Goal: Task Accomplishment & Management: Use online tool/utility

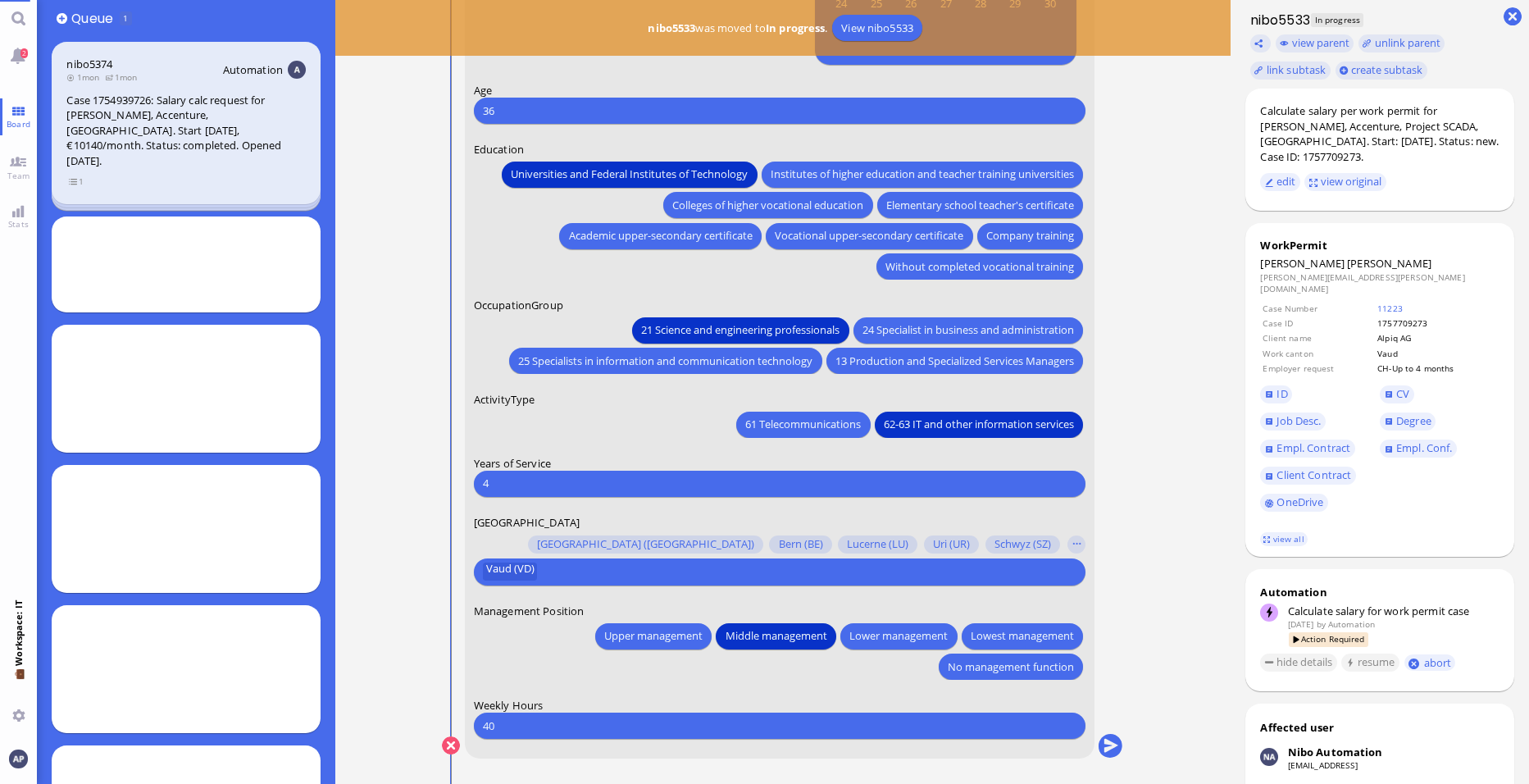
scroll to position [1, 0]
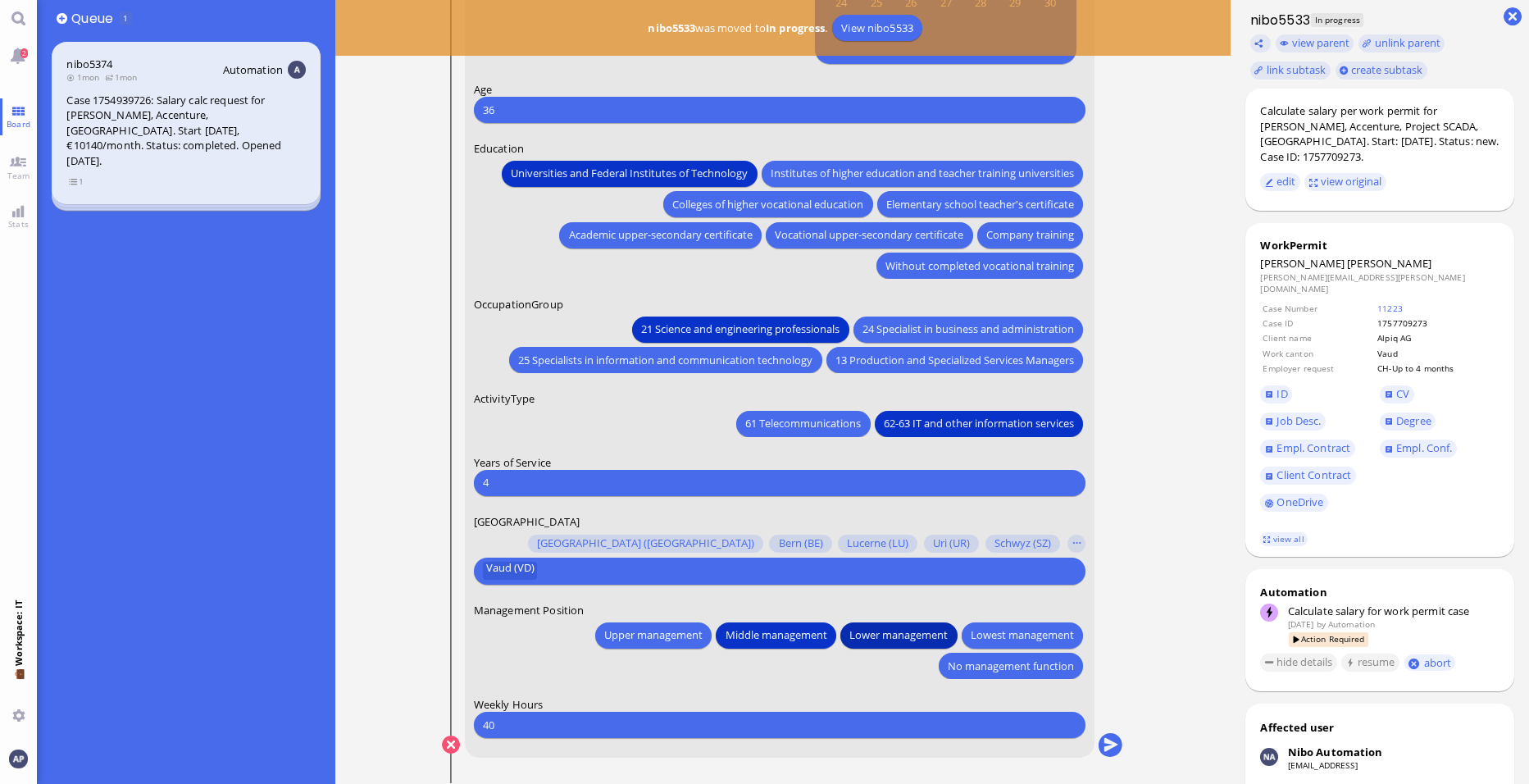
click at [900, 634] on span "Lower management" at bounding box center [899, 635] width 98 height 17
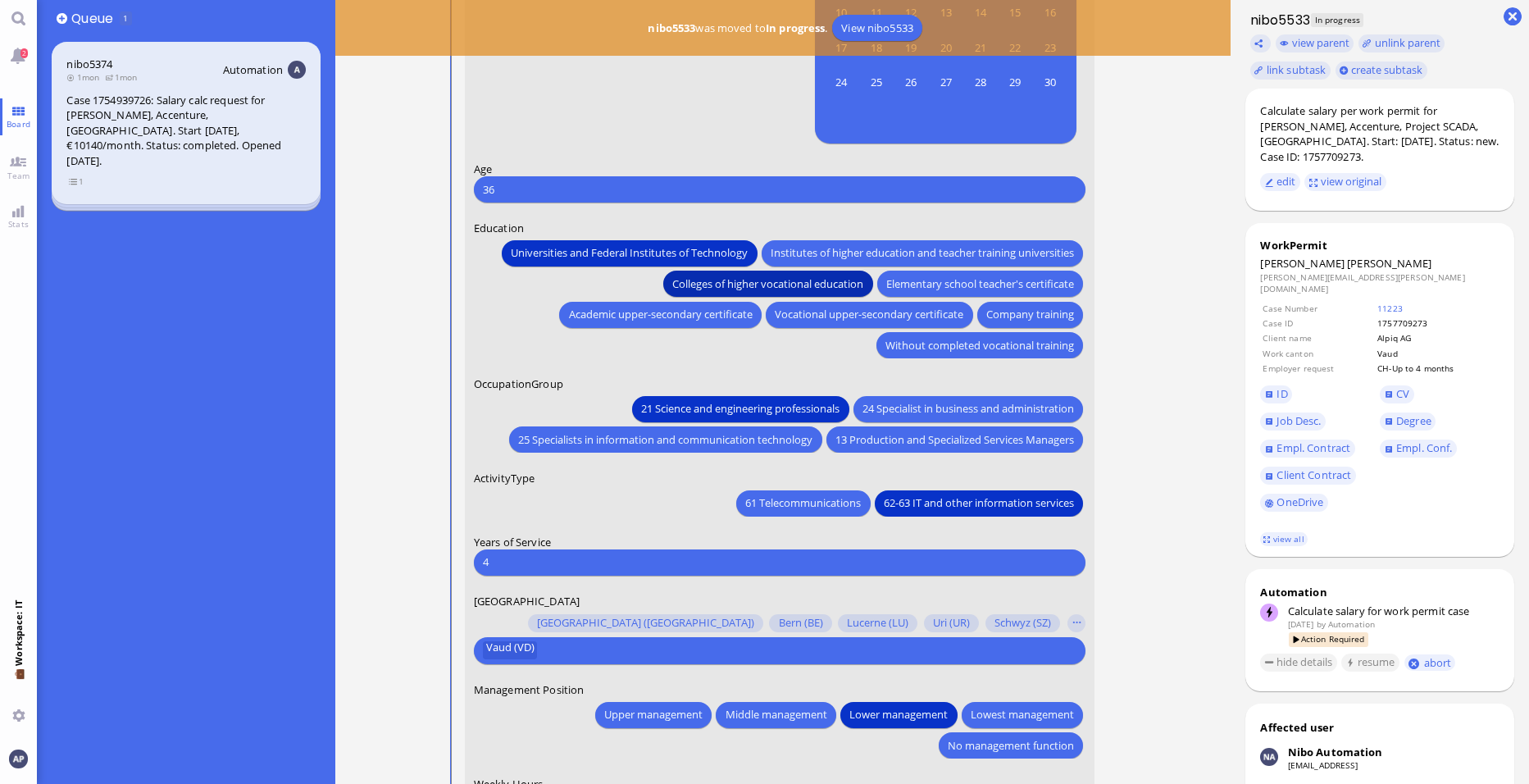
scroll to position [-81, 0]
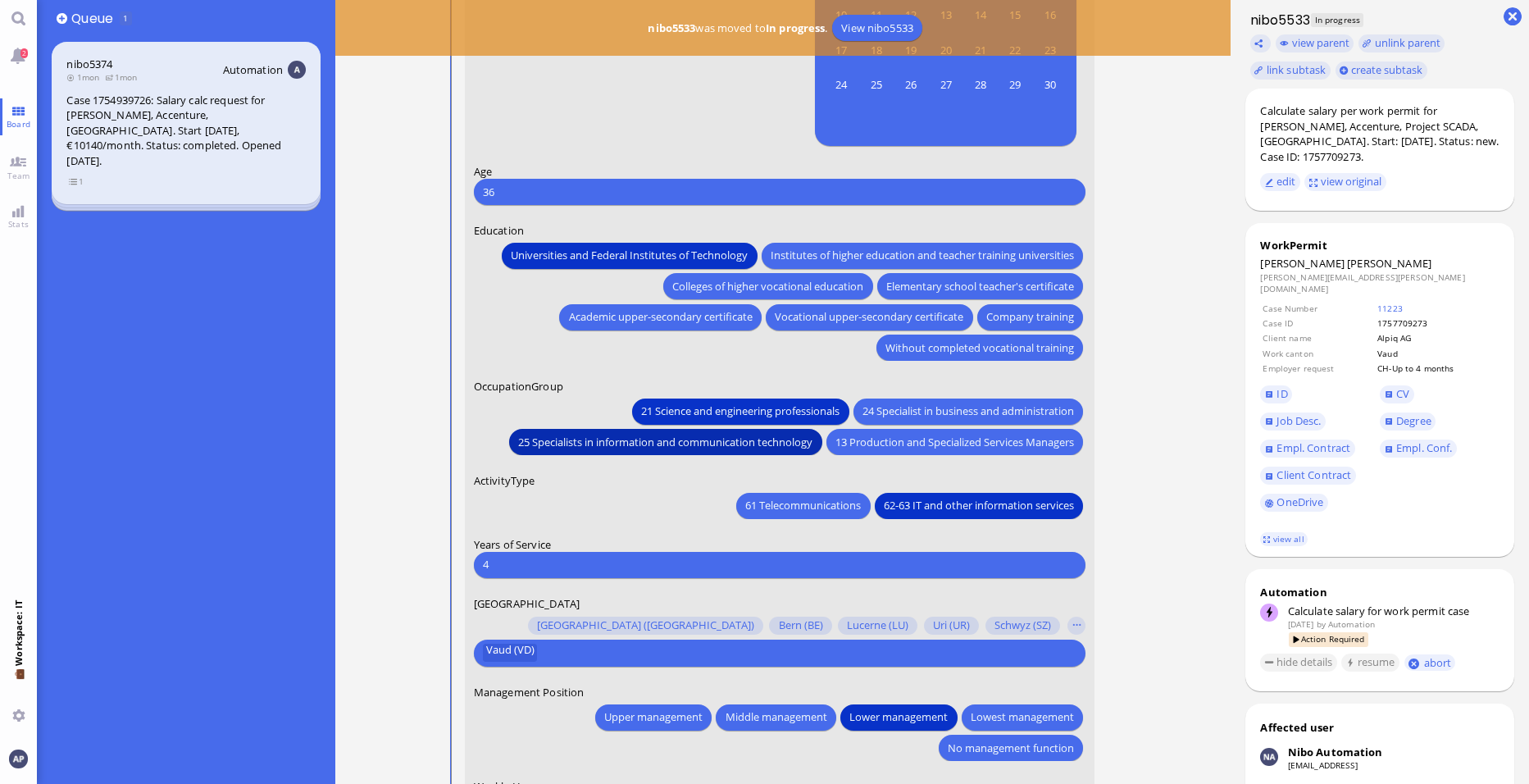
click at [715, 451] on button "25 Specialists in information and communication technology" at bounding box center [665, 442] width 312 height 26
click at [712, 418] on span "21 Science and engineering professionals" at bounding box center [741, 411] width 198 height 17
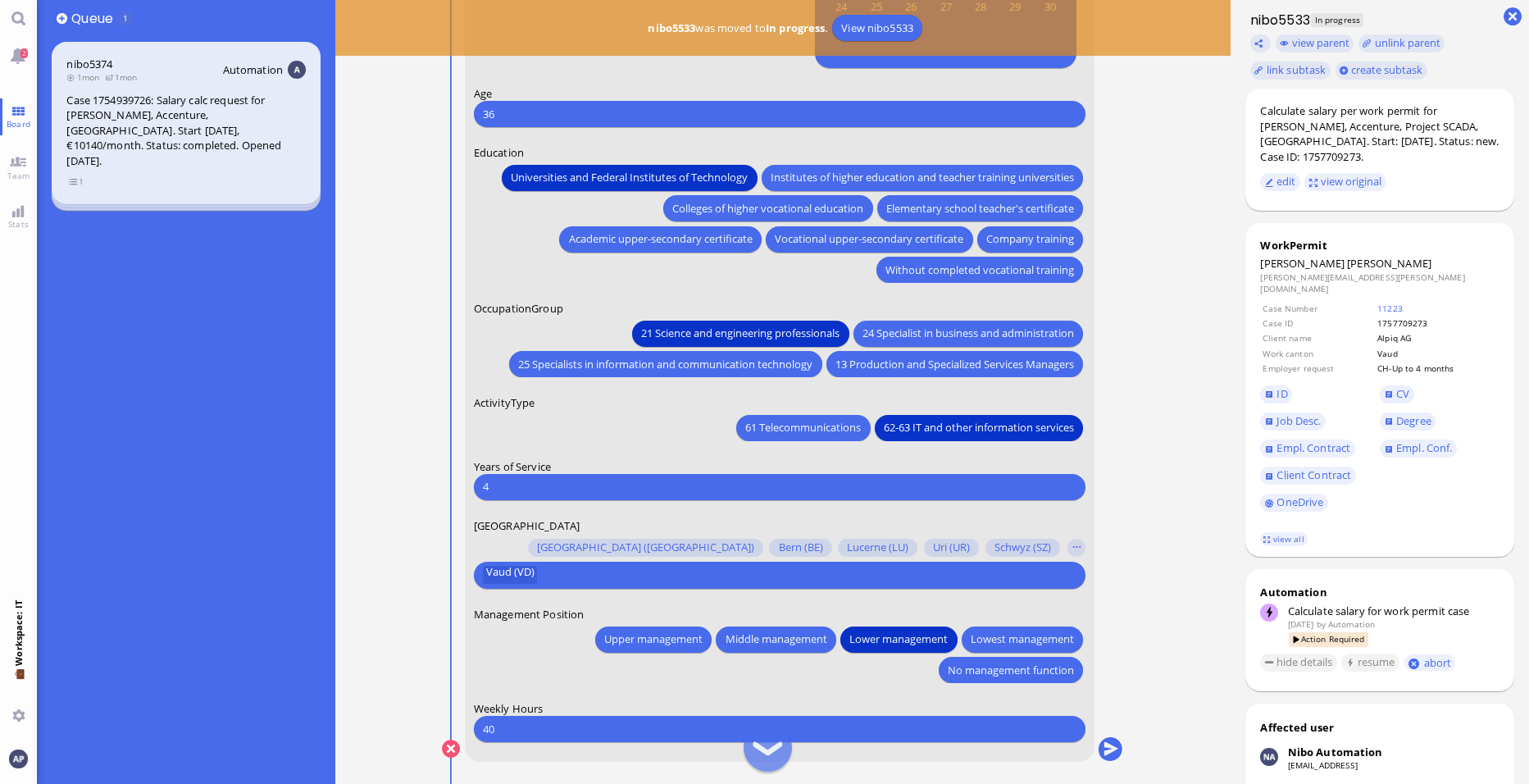
scroll to position [1, 0]
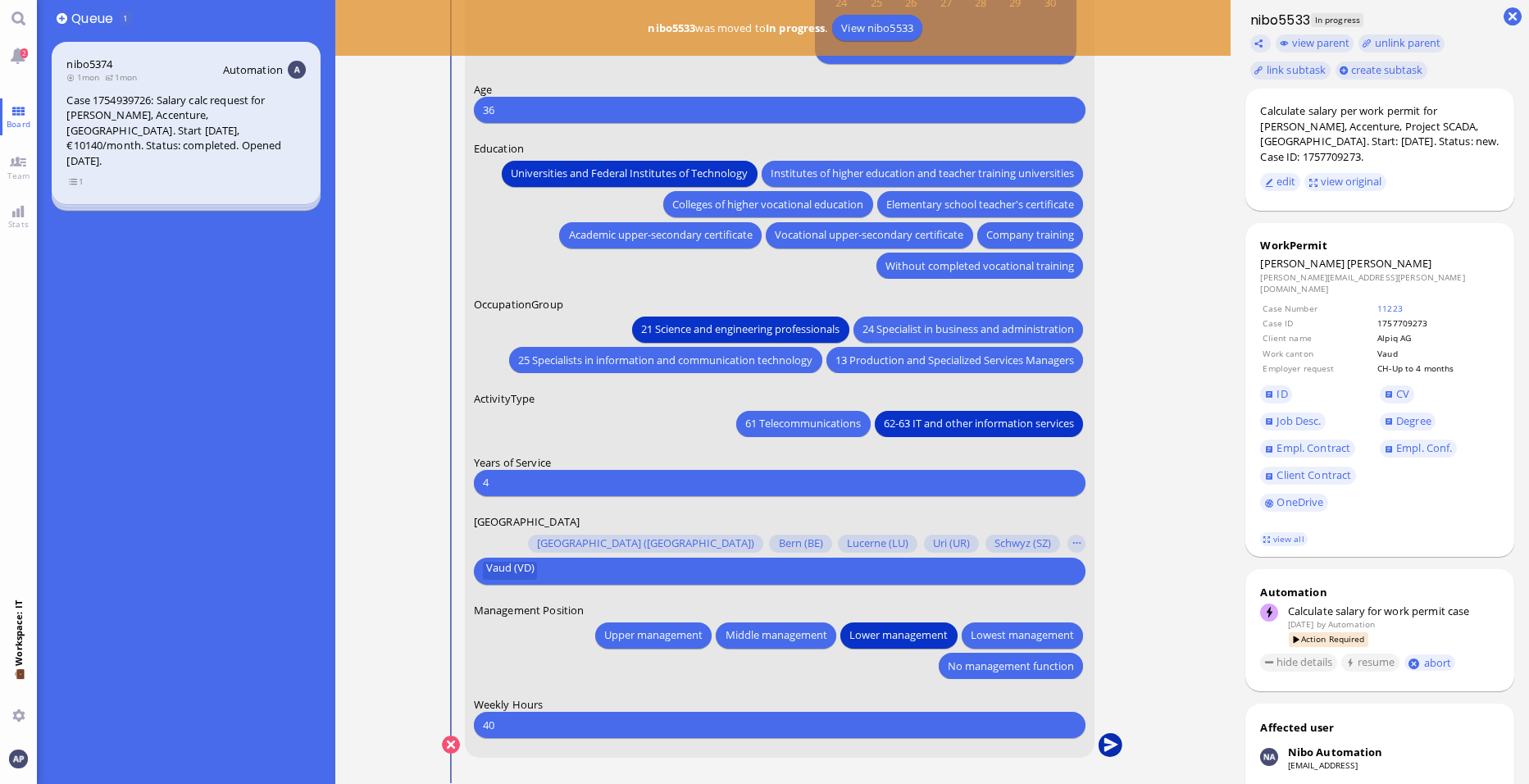
click at [1107, 742] on button "submit" at bounding box center [1111, 745] width 25 height 25
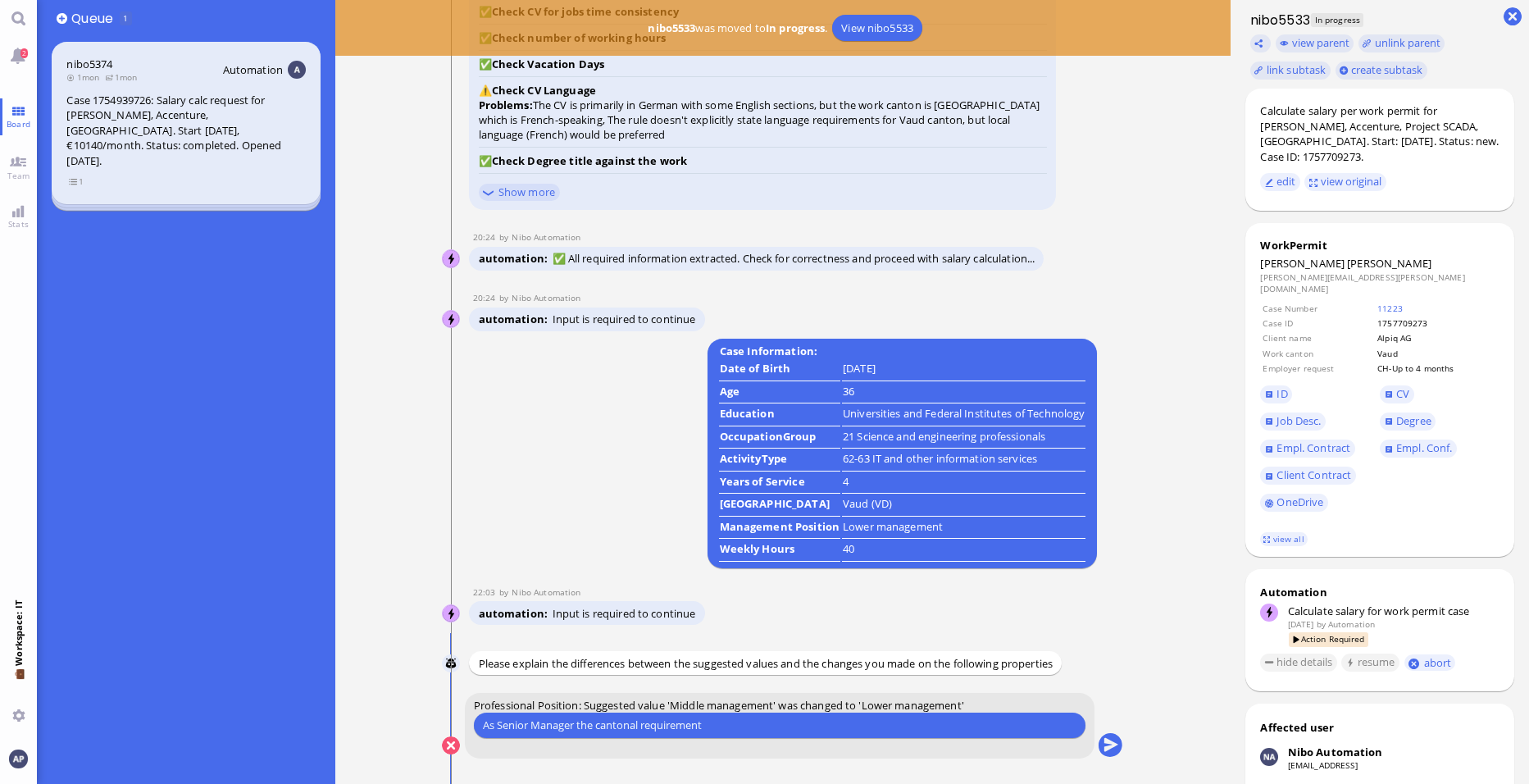
click at [779, 731] on input "As Senior Manager the cantonal requirement" at bounding box center [780, 725] width 594 height 17
click at [802, 724] on input "As Senior Manager the cantonal requirement lists it unter" at bounding box center [780, 725] width 594 height 17
drag, startPoint x: 823, startPoint y: 732, endPoint x: 449, endPoint y: 718, distance: 374.3
click at [449, 718] on conversation-line "You Professional Position: Suggested value 'Middle management' was changed to '…" at bounding box center [782, 735] width 682 height 86
click at [680, 723] on input "Senior Manager corresponds in [GEOGRAPHIC_DATA] with Lower Management" at bounding box center [780, 725] width 594 height 17
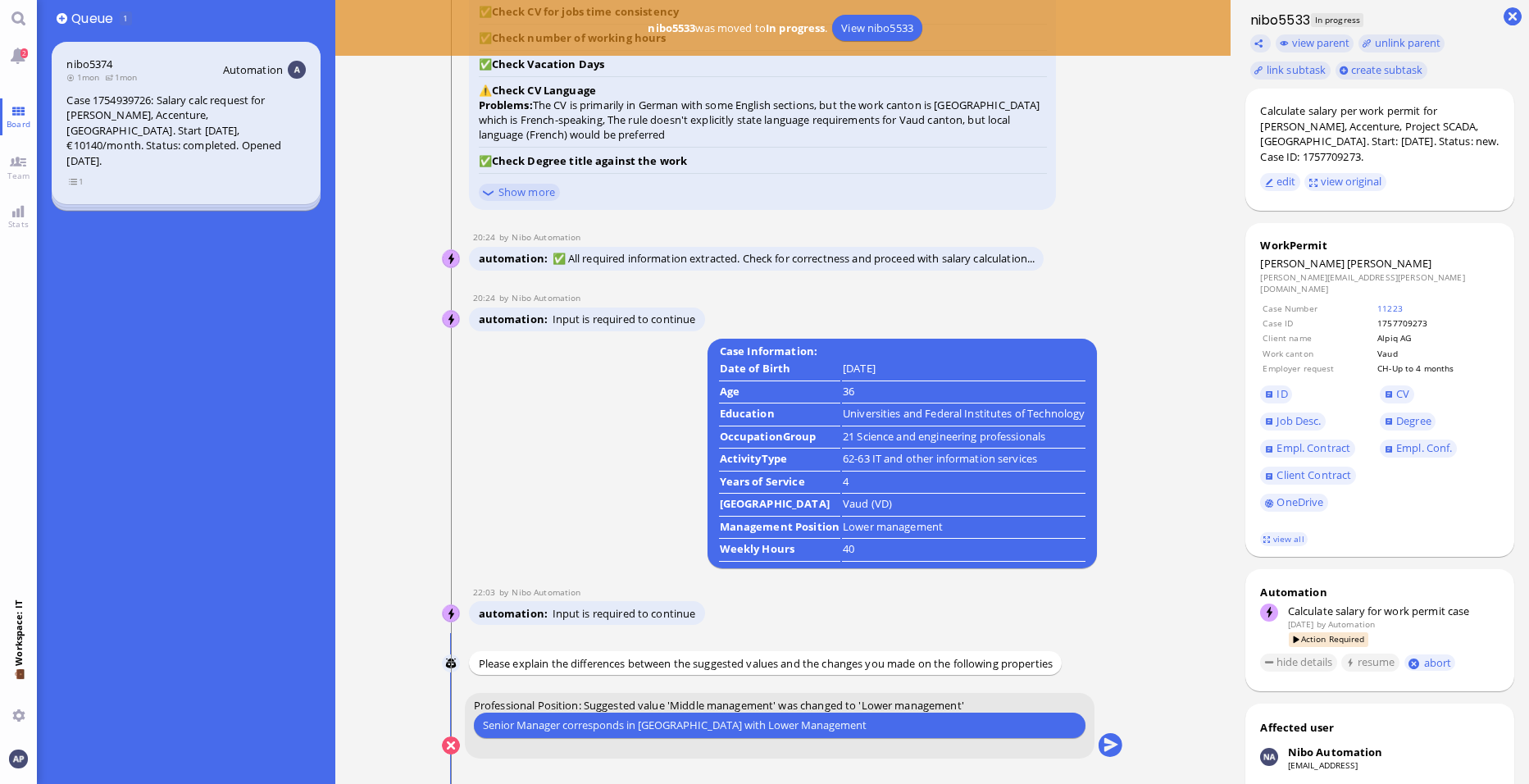
click at [680, 723] on input "Senior Manager corresponds in [GEOGRAPHIC_DATA] with Lower Management" at bounding box center [780, 725] width 594 height 17
type input "Senior Manager corresponds in [GEOGRAPHIC_DATA] to Lower Management"
click at [1117, 743] on button "submit" at bounding box center [1111, 746] width 25 height 25
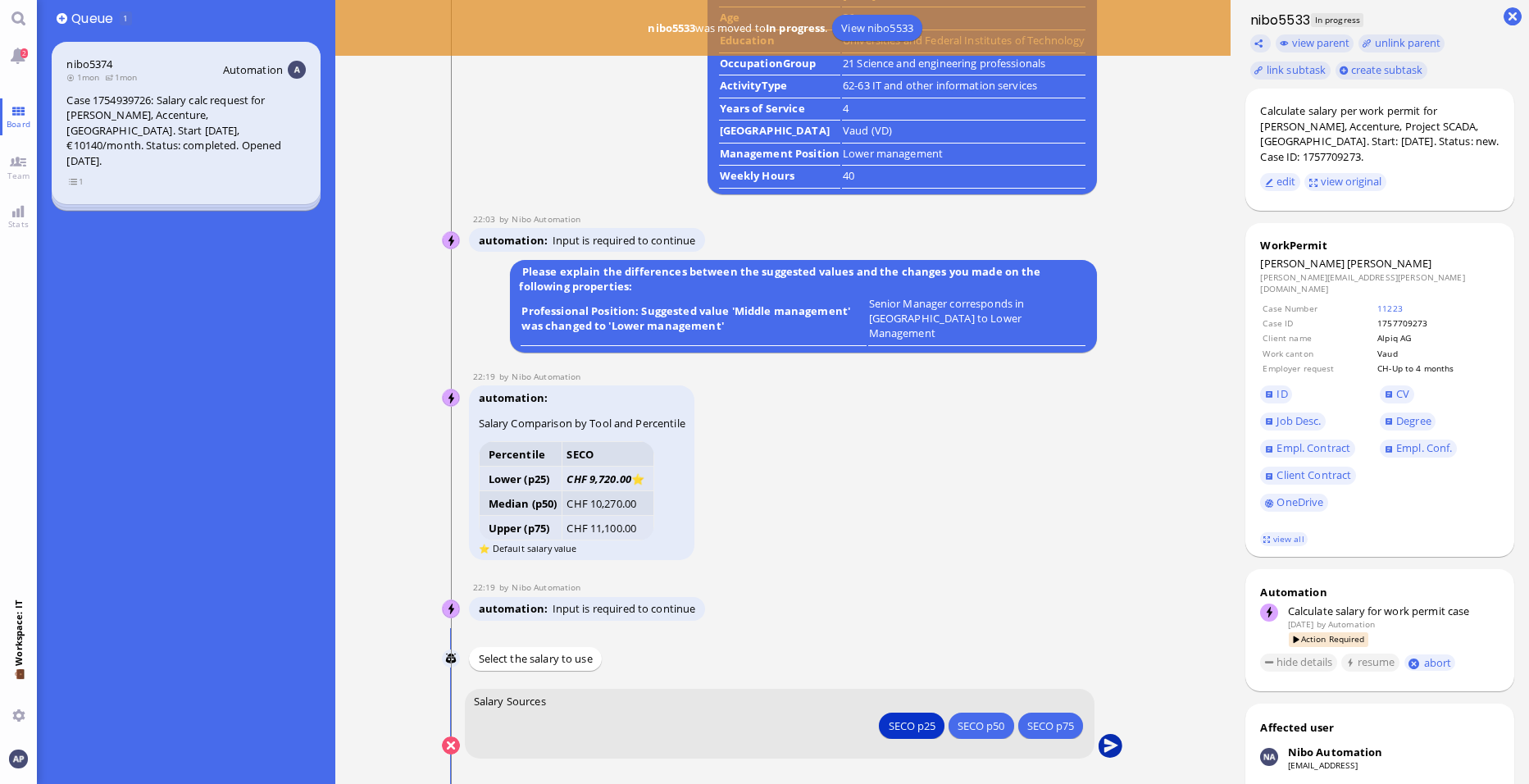
click at [1116, 740] on button "submit" at bounding box center [1111, 746] width 25 height 25
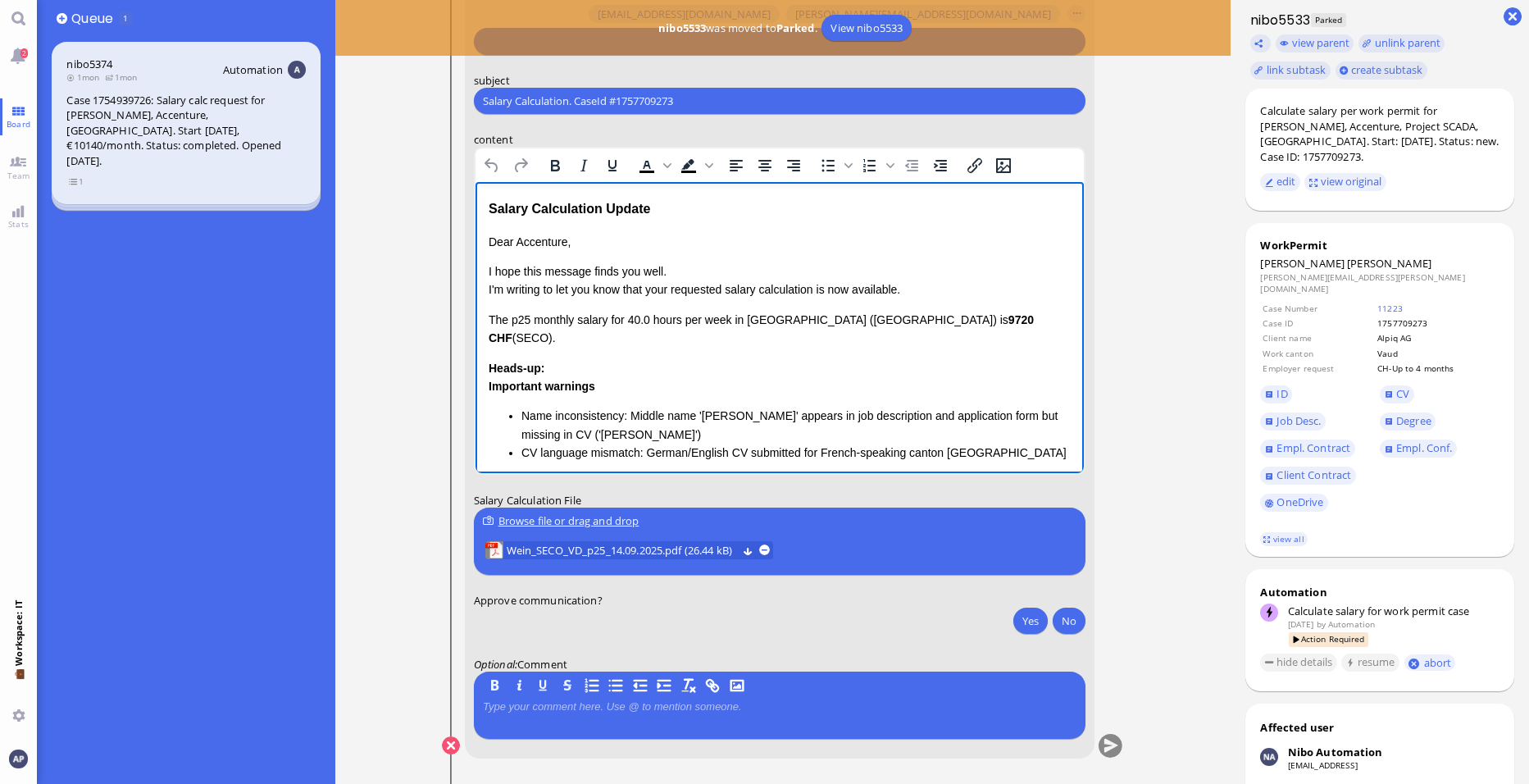
click at [538, 241] on p "Dear Accenture," at bounding box center [780, 242] width 582 height 18
click at [685, 276] on p "I hope this message finds you well. I'm writing to let you know that your reque…" at bounding box center [780, 280] width 582 height 37
click at [876, 290] on p "I hope this message finds you well. I'm writing to let you know that your reque…" at bounding box center [780, 280] width 582 height 37
click at [899, 290] on p "I hope this message finds you well. I'm writing to let you know that your reque…" at bounding box center [780, 280] width 582 height 37
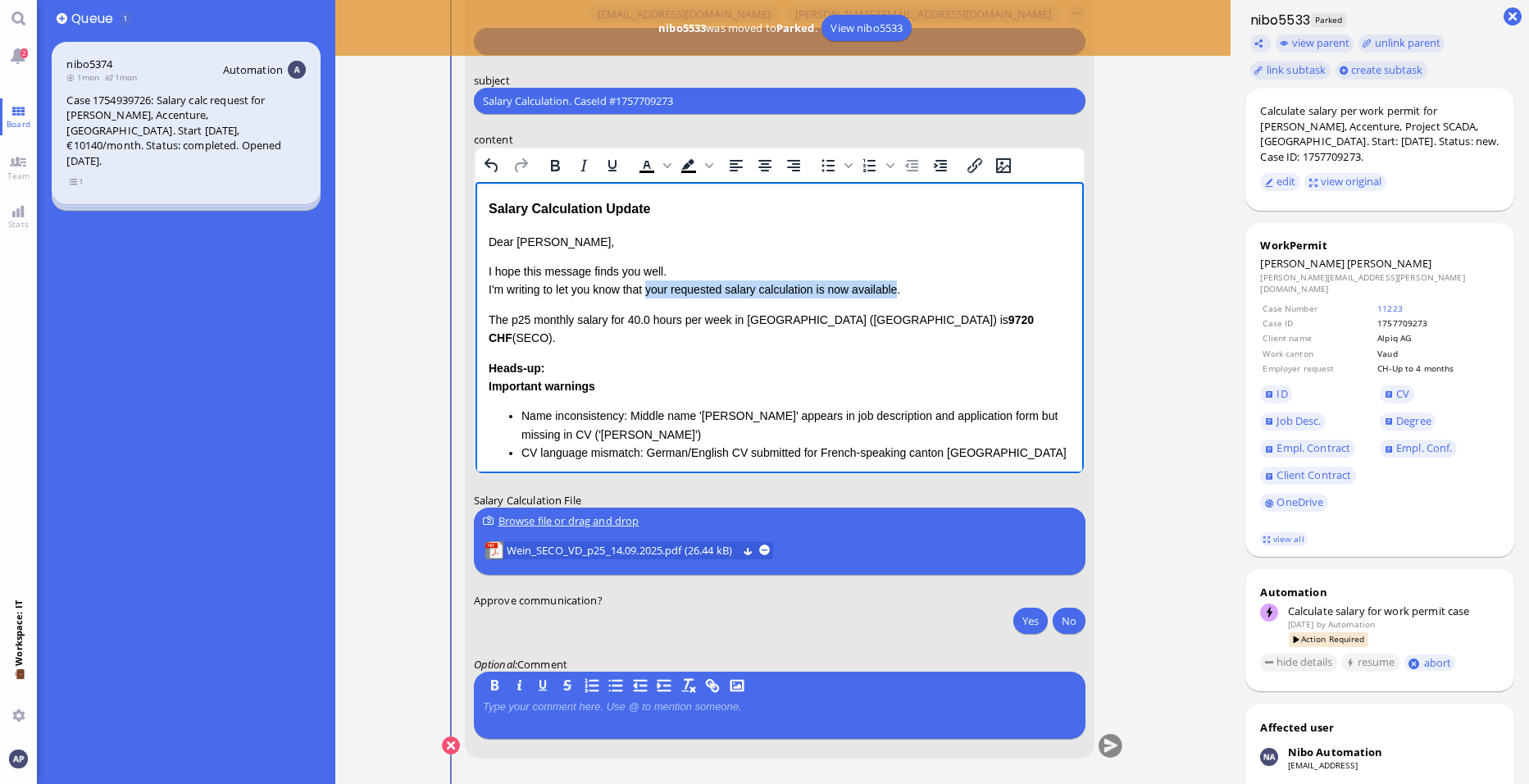
drag, startPoint x: 899, startPoint y: 290, endPoint x: 649, endPoint y: 290, distance: 250.0
click at [649, 290] on p "I hope this message finds you well. I'm writing to let you know that your reque…" at bounding box center [780, 280] width 582 height 37
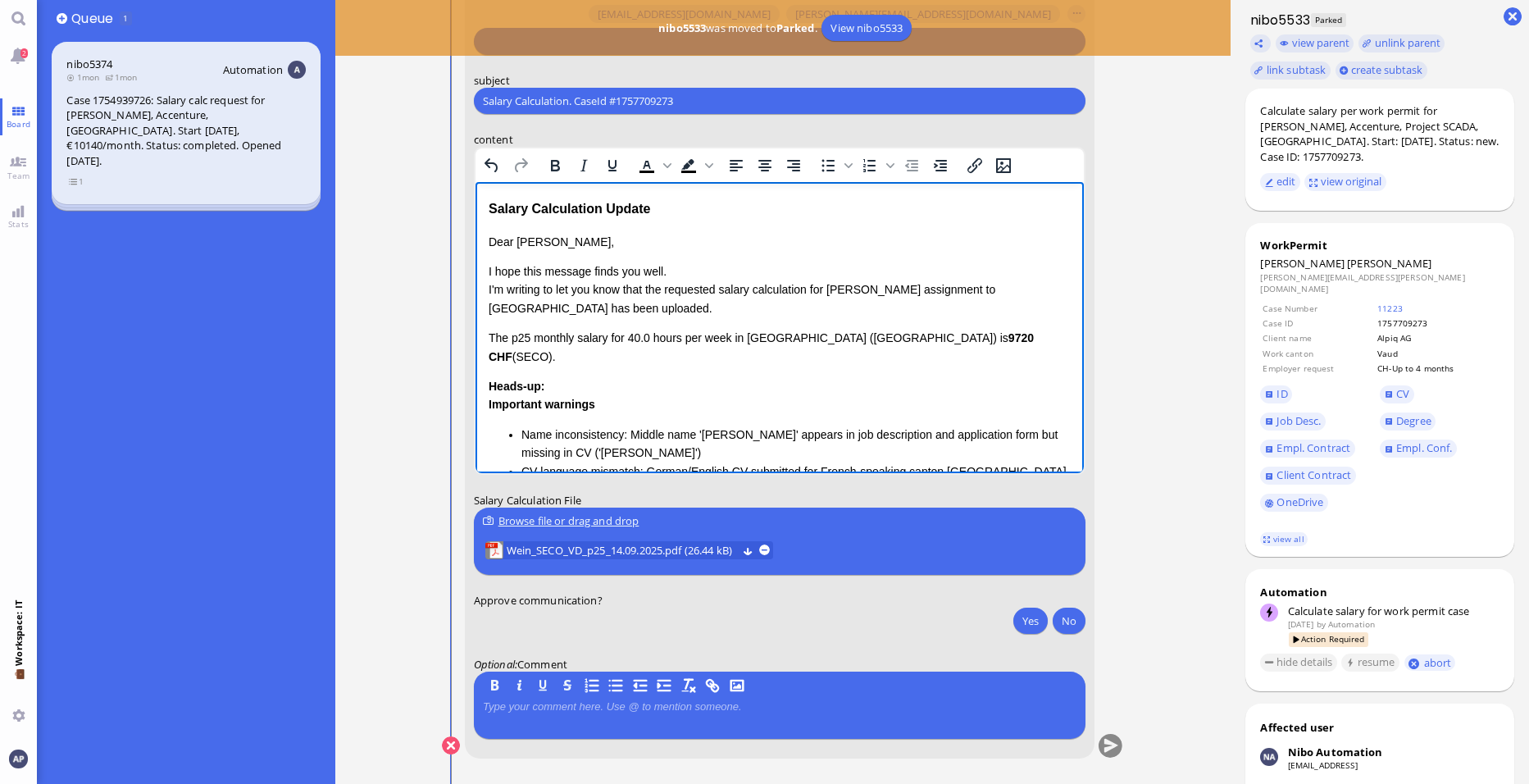
click at [899, 343] on strong "9720 CHF" at bounding box center [762, 346] width 546 height 31
click at [948, 335] on p "The p25 monthly salary for 40.0 hours per week in [GEOGRAPHIC_DATA] ([GEOGRAPHI…" at bounding box center [780, 346] width 582 height 37
click at [715, 278] on p "I hope this message finds you well. I'm writing to let you know that the reques…" at bounding box center [780, 290] width 582 height 55
click at [539, 323] on div "Dear [PERSON_NAME], I hope this message finds you well. I'm writing to let you …" at bounding box center [780, 405] width 582 height 344
drag, startPoint x: 623, startPoint y: 288, endPoint x: 487, endPoint y: 287, distance: 136.0
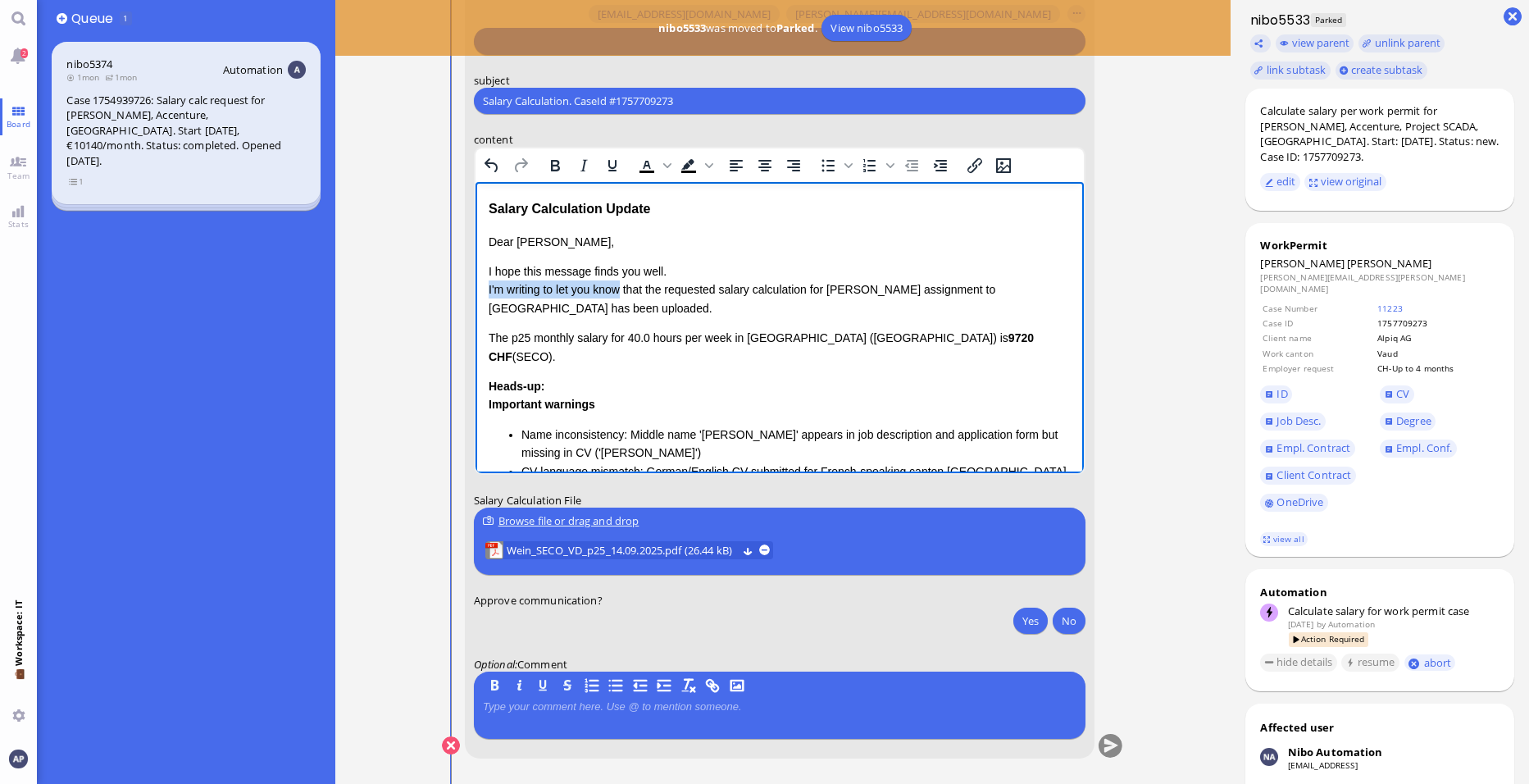
click at [487, 287] on html "Salary Calculation Update Dear [PERSON_NAME], I hope this message finds you wel…" at bounding box center [780, 405] width 609 height 445
drag, startPoint x: 949, startPoint y: 322, endPoint x: 485, endPoint y: 316, distance: 464.0
click at [485, 316] on html "Salary Calculation Update Dear [PERSON_NAME], I hope this message finds you wel…" at bounding box center [780, 405] width 609 height 445
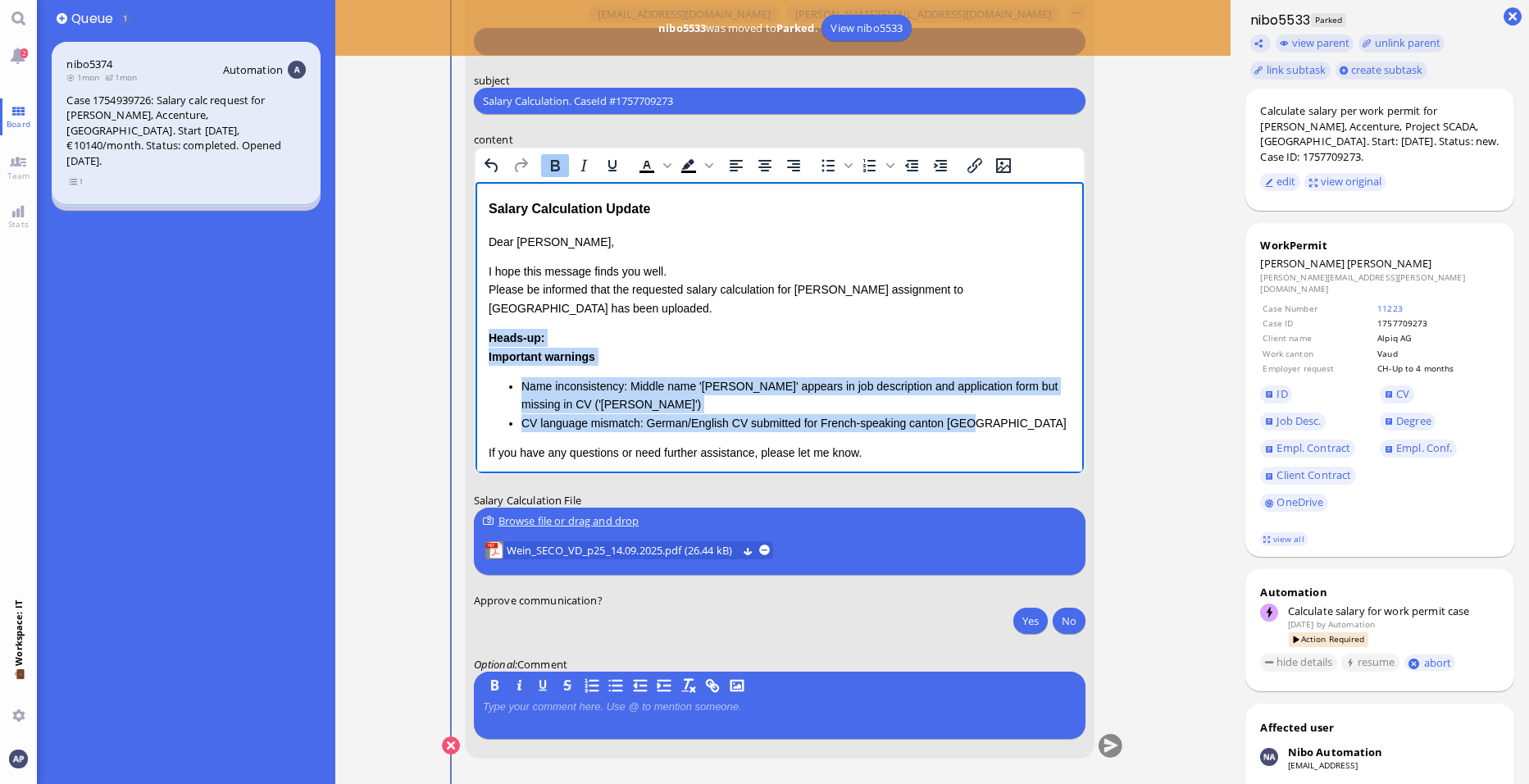
drag, startPoint x: 986, startPoint y: 400, endPoint x: 477, endPoint y: 316, distance: 515.9
click at [477, 316] on html "Salary Calculation Update Dear [PERSON_NAME], I hope this message finds you wel…" at bounding box center [780, 380] width 609 height 397
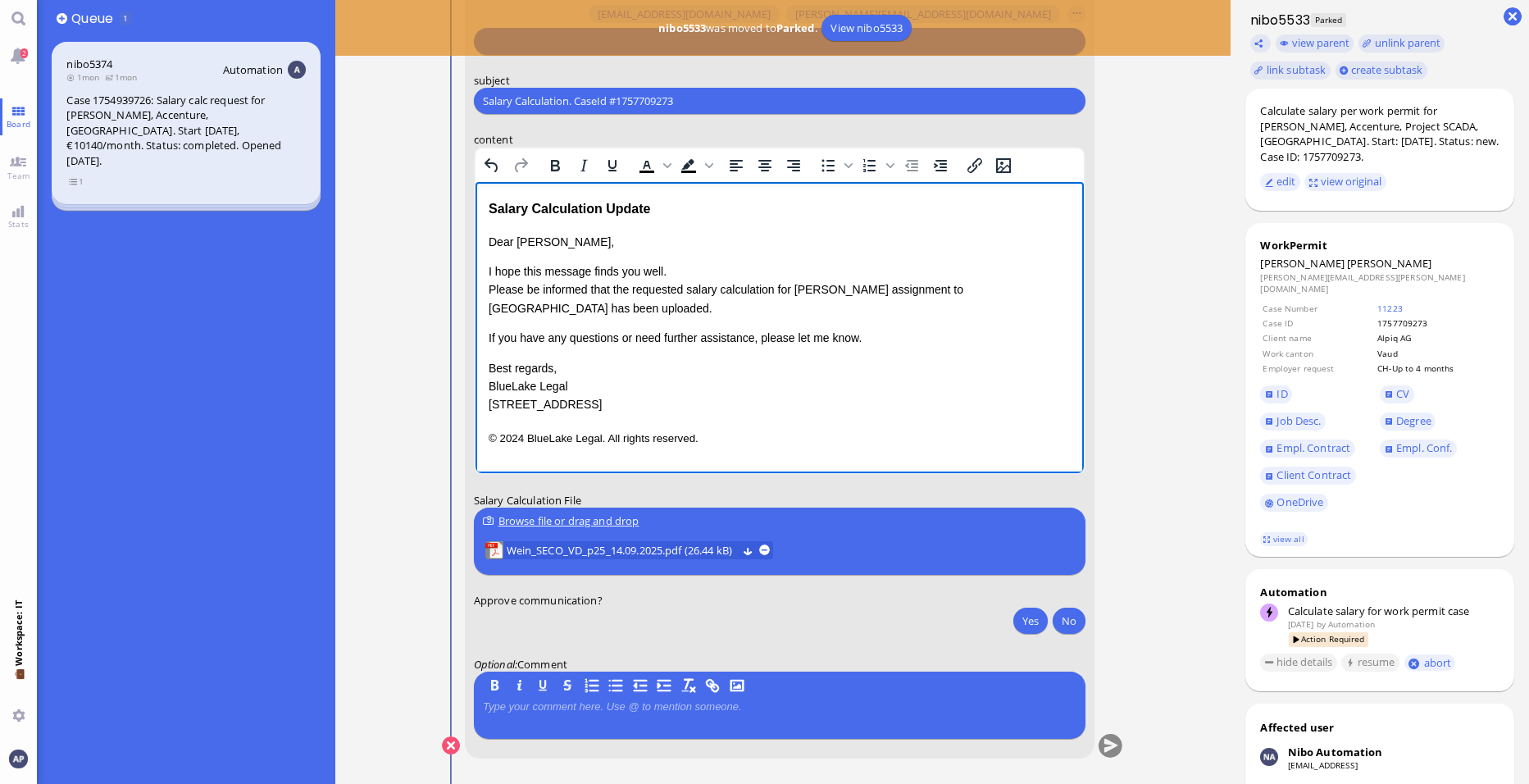
click at [664, 296] on p "I hope this message finds you well. Please be informed that the requested salar…" at bounding box center [780, 290] width 582 height 55
click at [723, 272] on p "I hope this message finds you well. Please be informed that the requested salar…" at bounding box center [780, 290] width 582 height 55
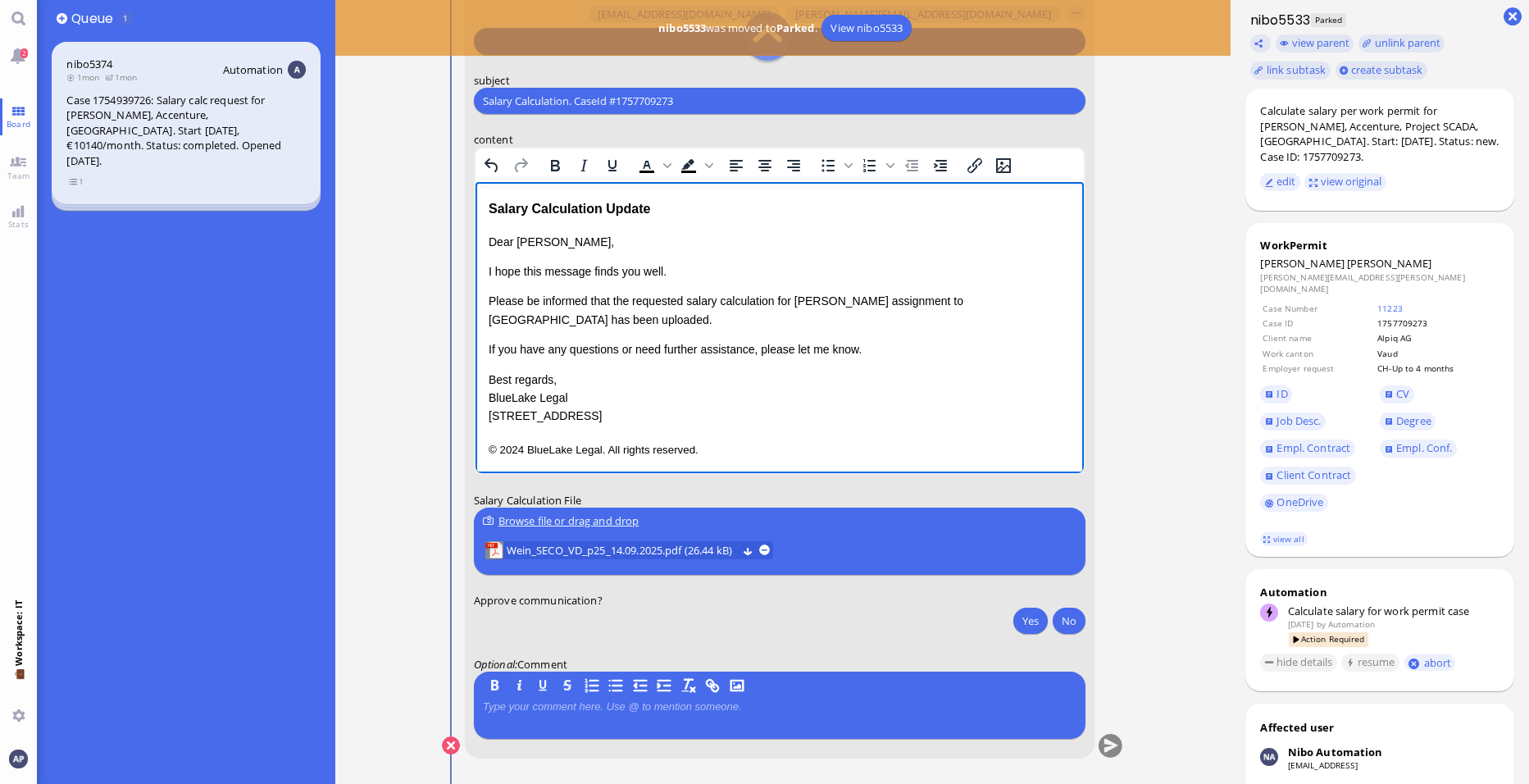
scroll to position [1, 0]
click at [1034, 618] on button "Yes" at bounding box center [1031, 620] width 34 height 26
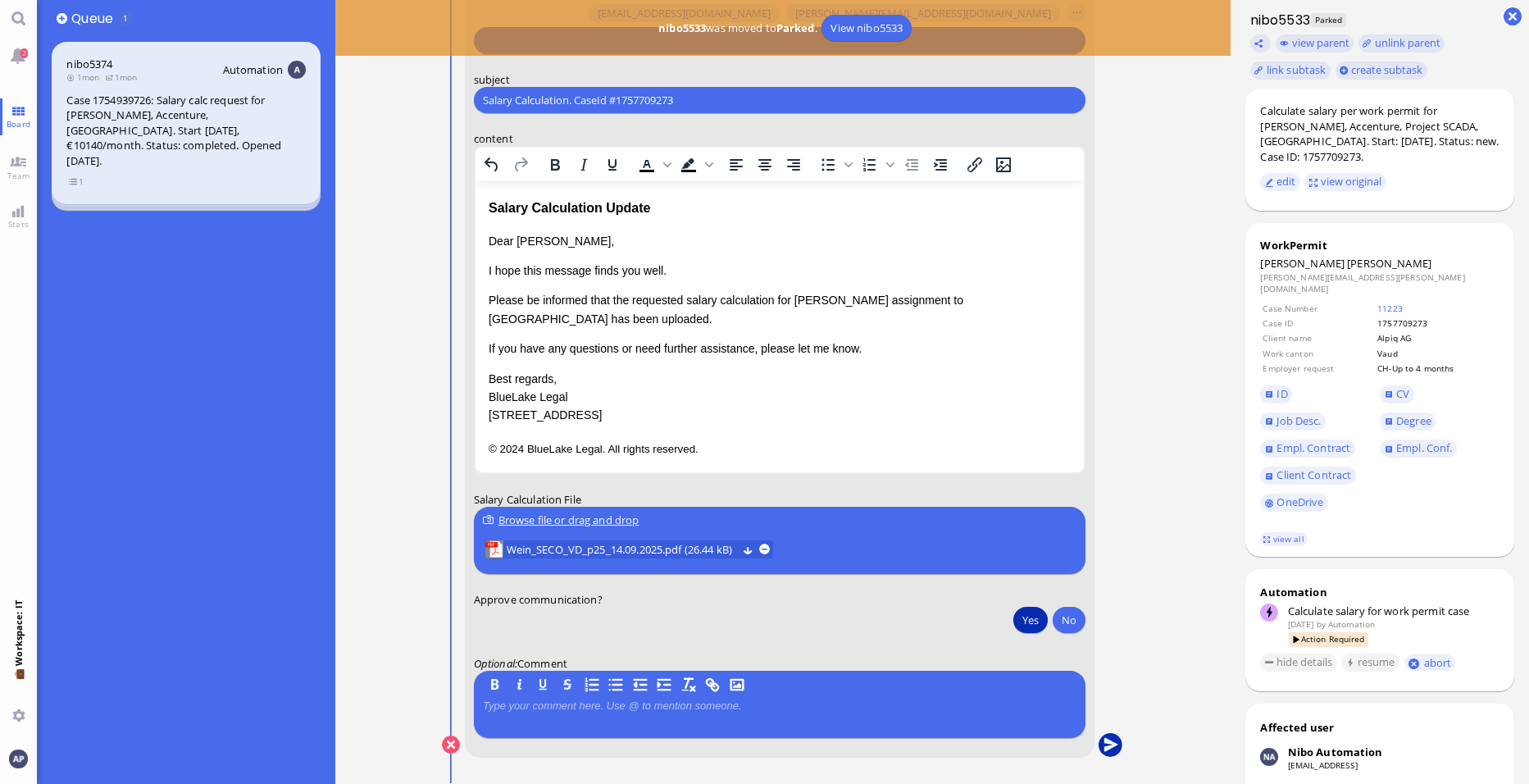
click at [1106, 740] on button "submit" at bounding box center [1111, 745] width 25 height 25
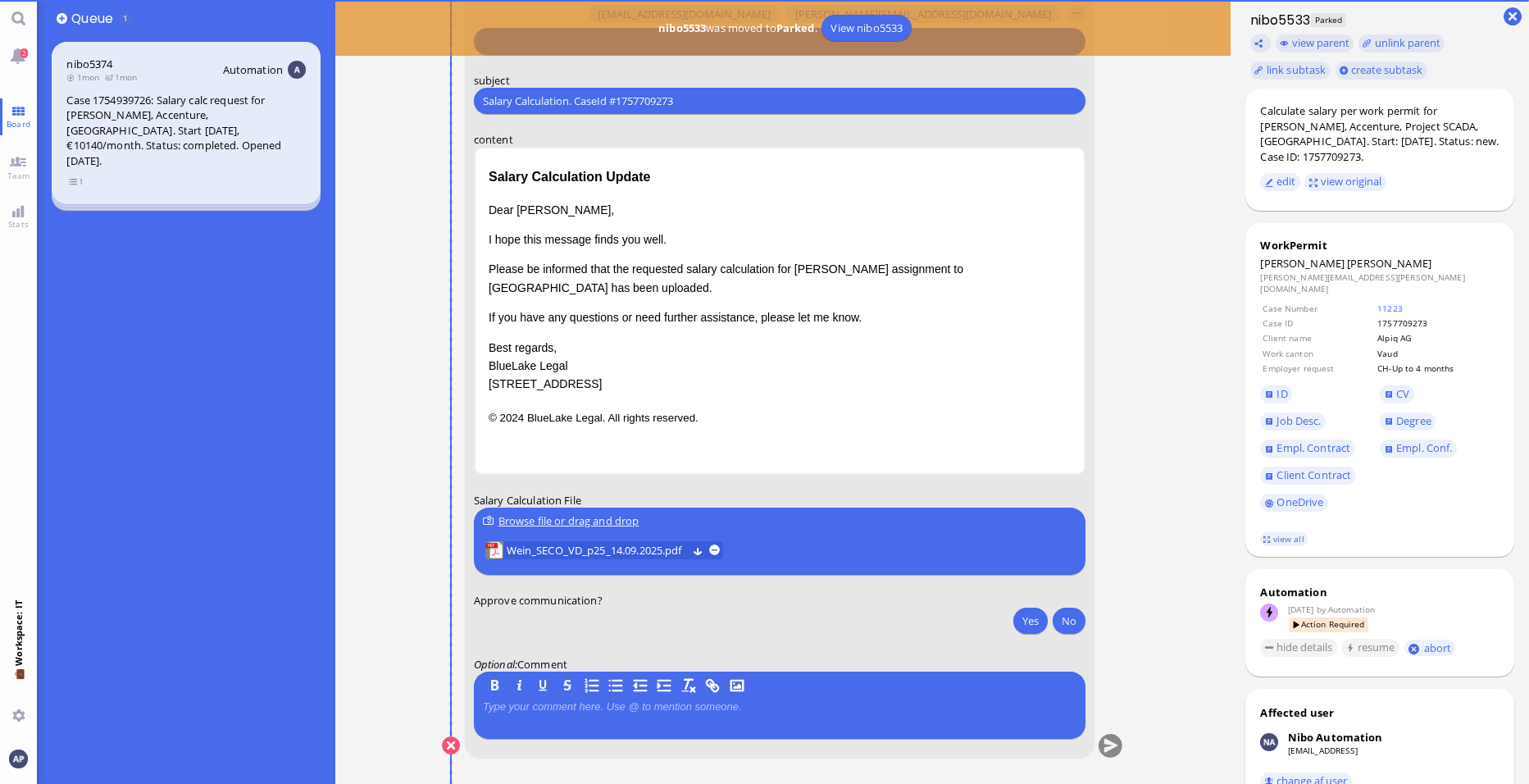
scroll to position [0, 0]
